Goal: Find specific page/section: Find specific page/section

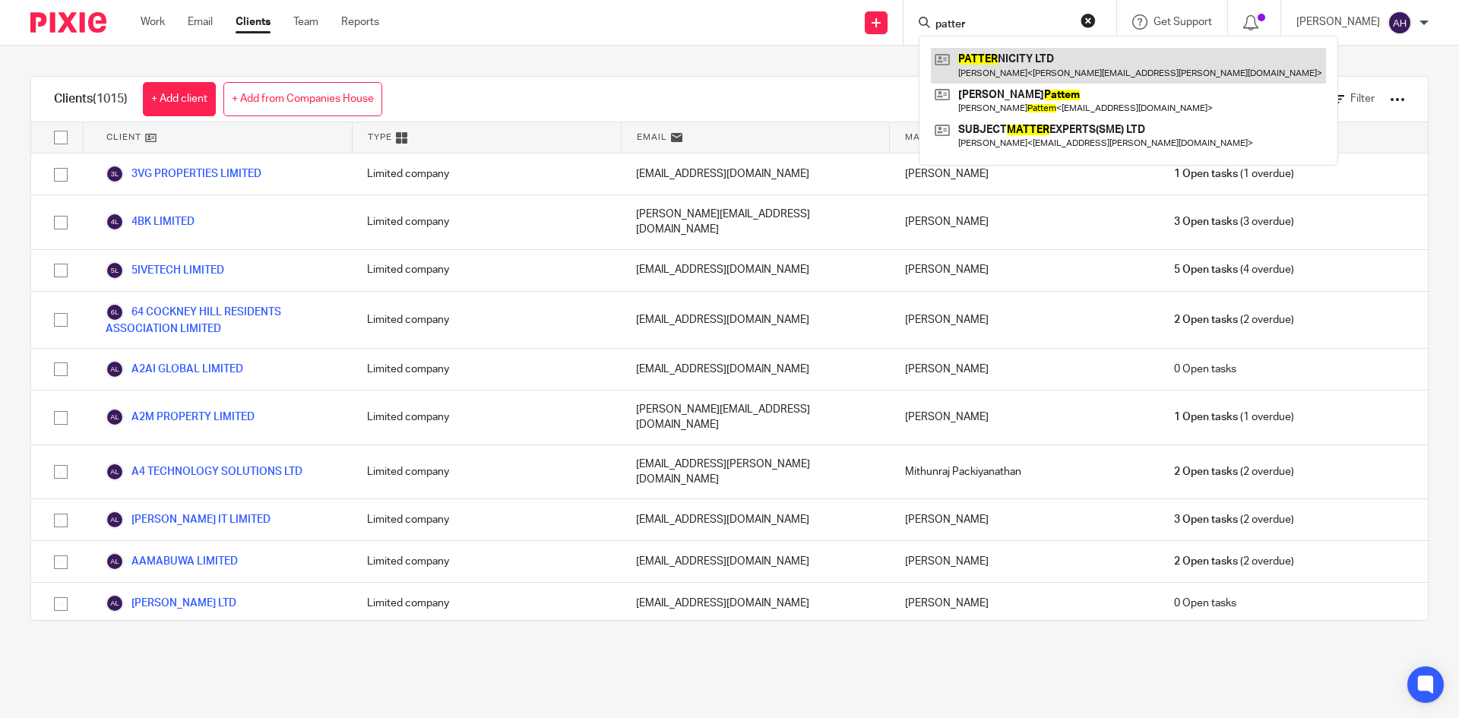
type input "patter"
click at [994, 70] on link at bounding box center [1128, 65] width 395 height 35
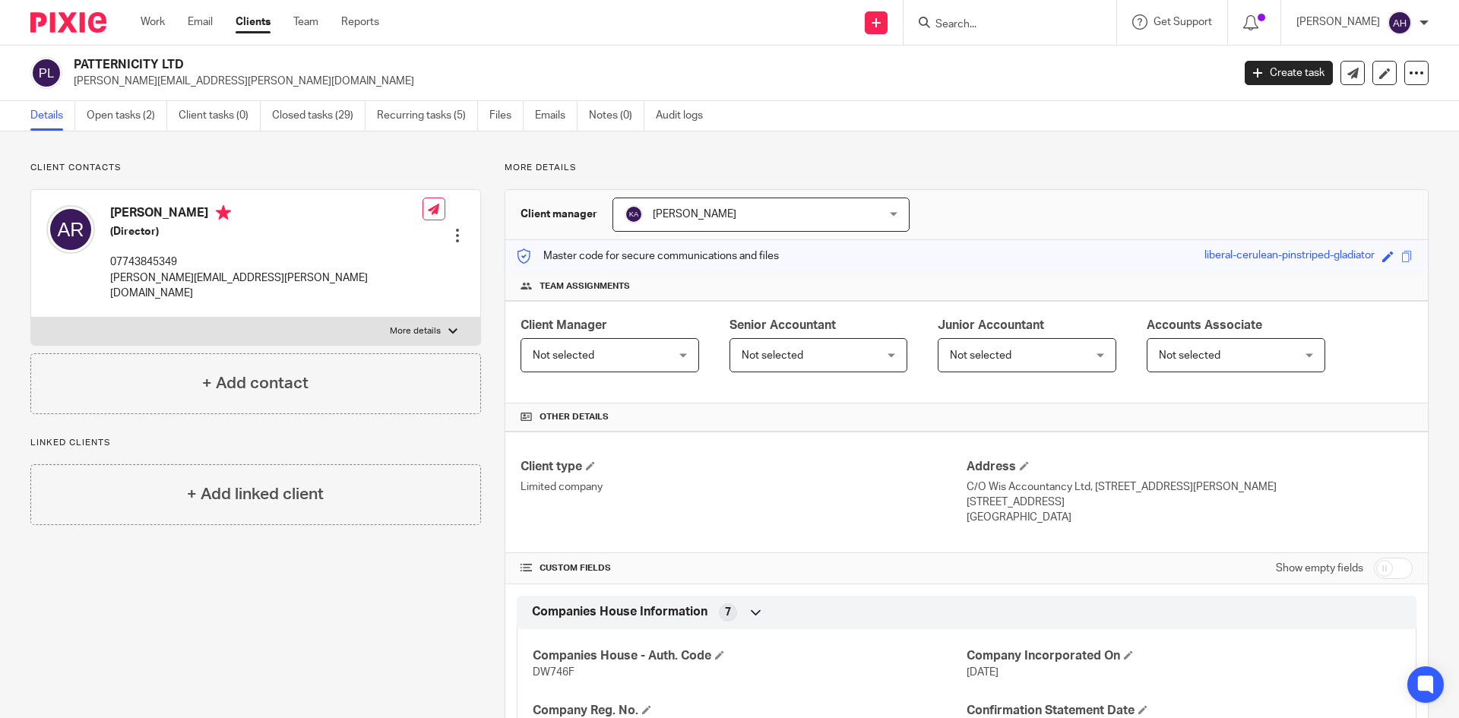
drag, startPoint x: 190, startPoint y: 62, endPoint x: 52, endPoint y: 62, distance: 137.6
click at [52, 62] on div "PATTERNICITY LTD [PERSON_NAME][EMAIL_ADDRESS][PERSON_NAME][DOMAIN_NAME]" at bounding box center [626, 73] width 1192 height 32
copy div "PATTERNICITY LTD"
